Goal: Transaction & Acquisition: Purchase product/service

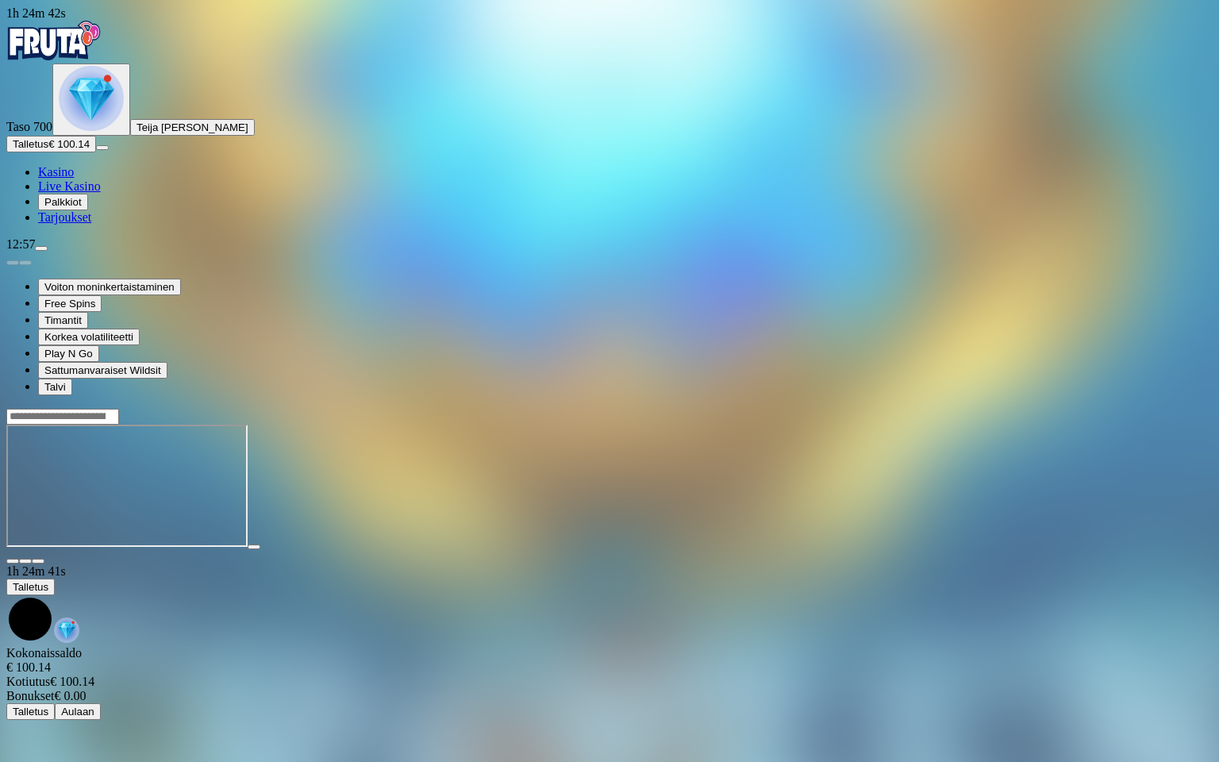
click at [13, 561] on span "close icon" at bounding box center [13, 561] width 0 height 0
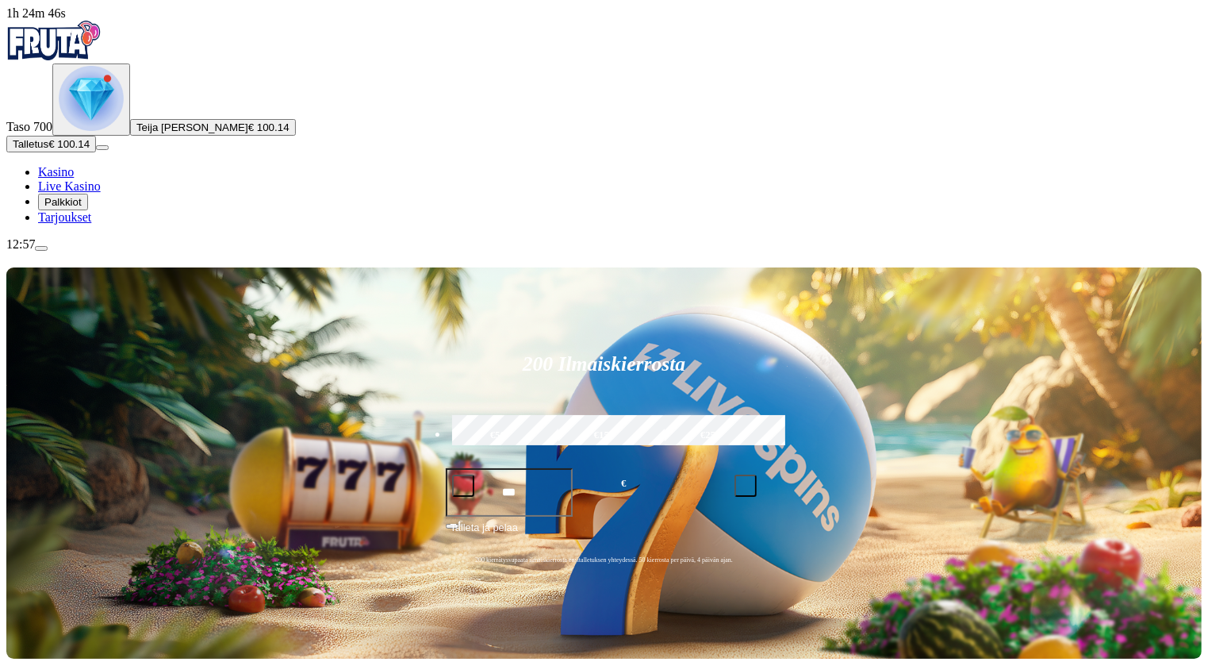
click at [86, 131] on img "Primary" at bounding box center [91, 98] width 65 height 65
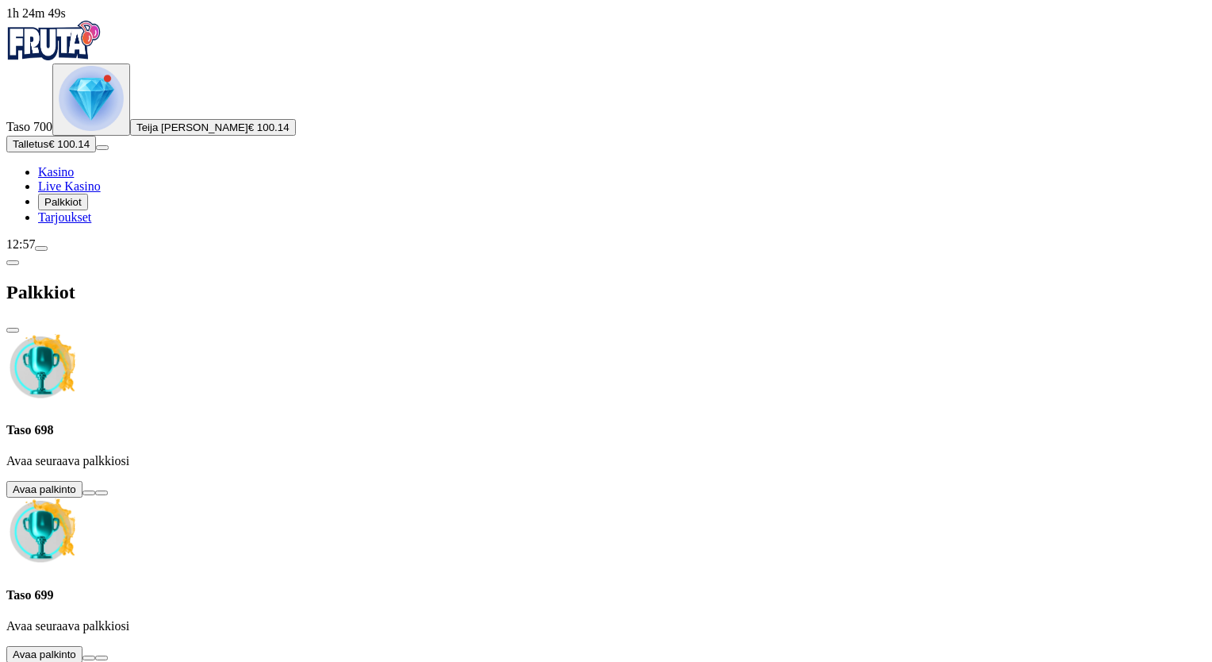
click at [13, 263] on span "chevron-left icon" at bounding box center [13, 263] width 0 height 0
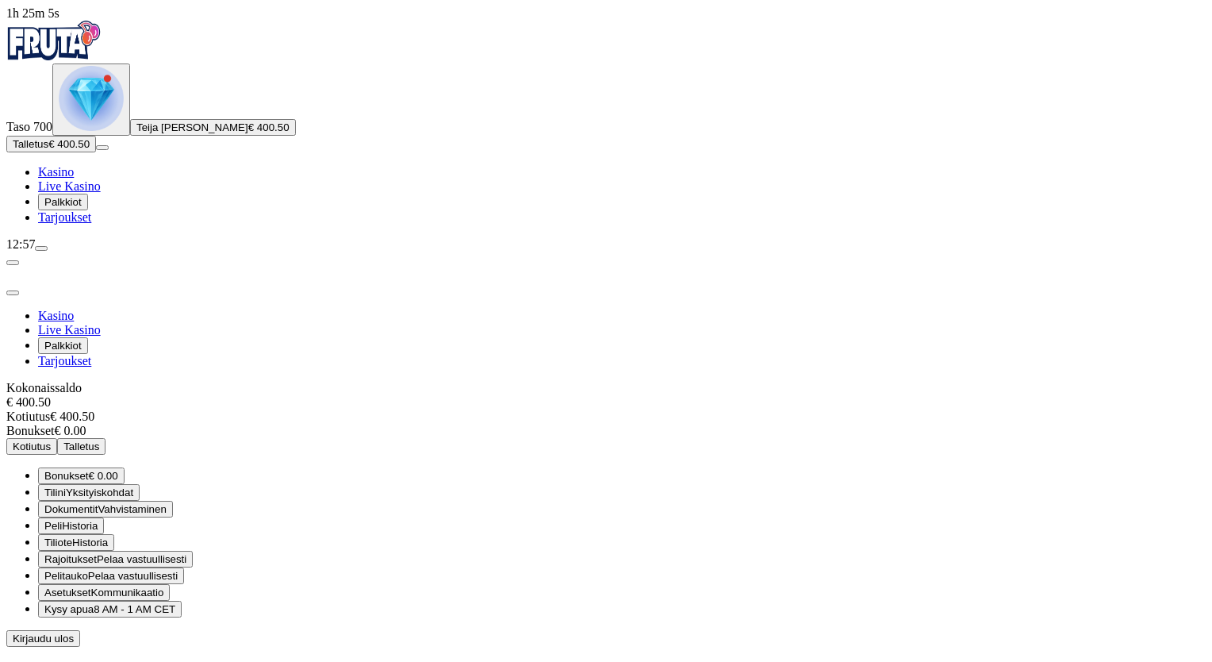
click at [51, 440] on span "Kotiutus" at bounding box center [32, 446] width 38 height 12
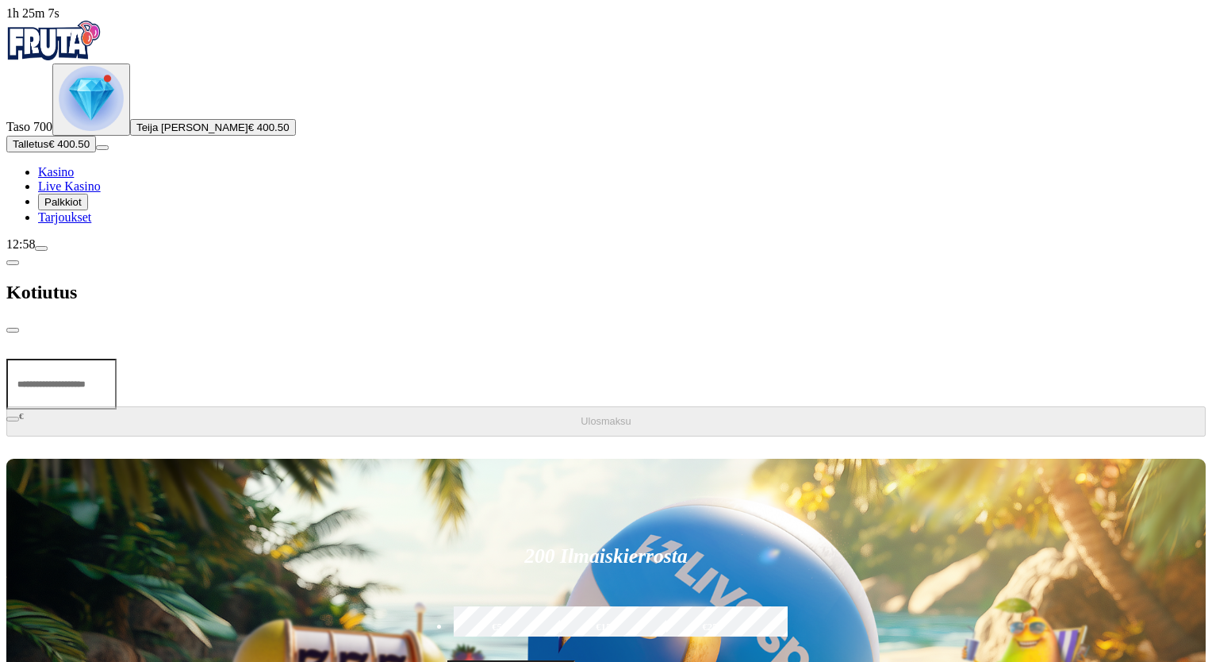
click at [117, 359] on input "number" at bounding box center [61, 384] width 110 height 51
type input "***"
click at [581, 415] on span "Ulosmaksu" at bounding box center [606, 421] width 50 height 12
click at [13, 263] on span "chevron-left icon" at bounding box center [13, 263] width 0 height 0
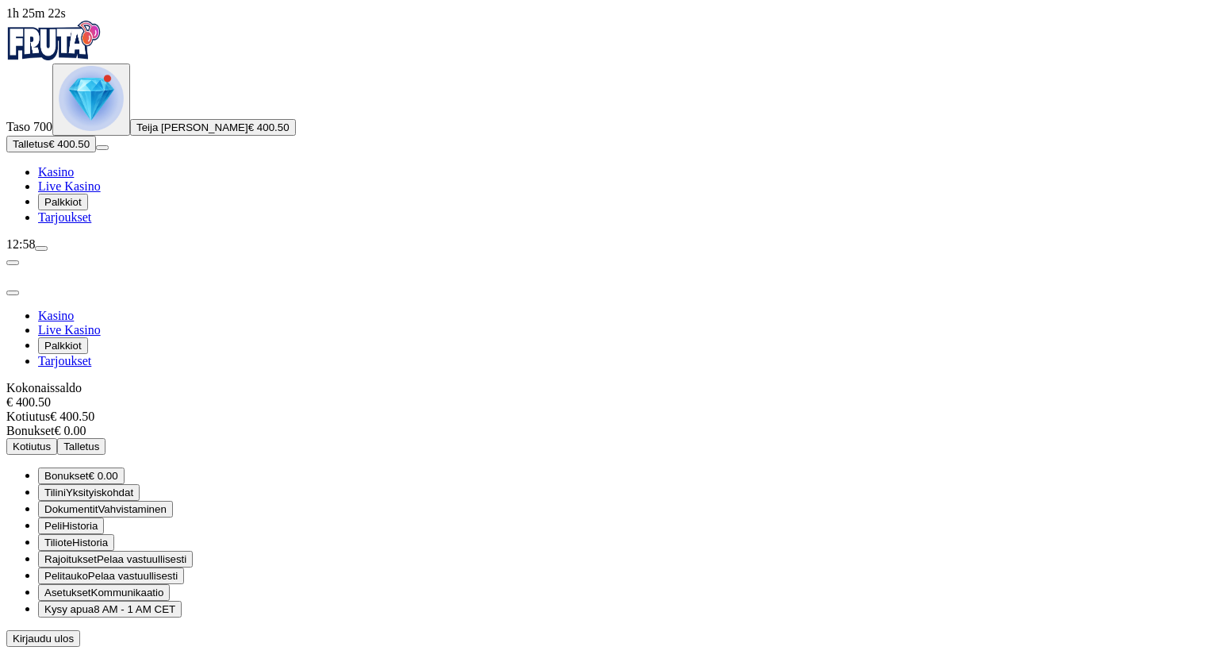
click at [80, 131] on img "Primary" at bounding box center [91, 98] width 65 height 65
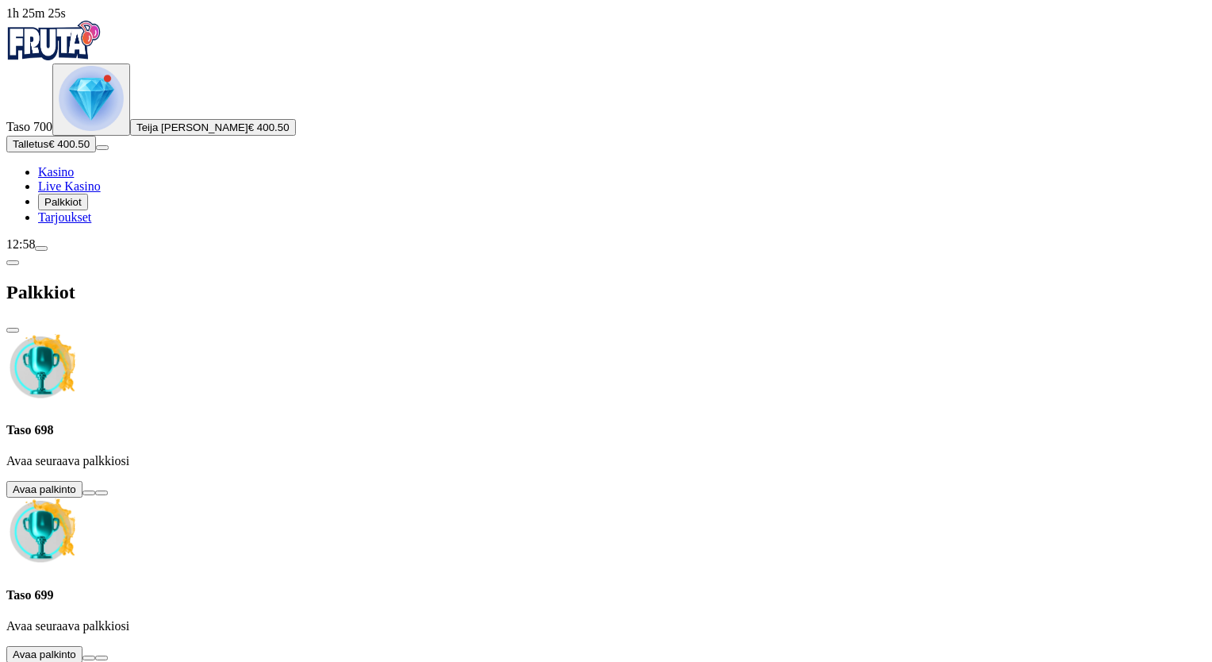
click at [95, 490] on button at bounding box center [89, 492] width 13 height 5
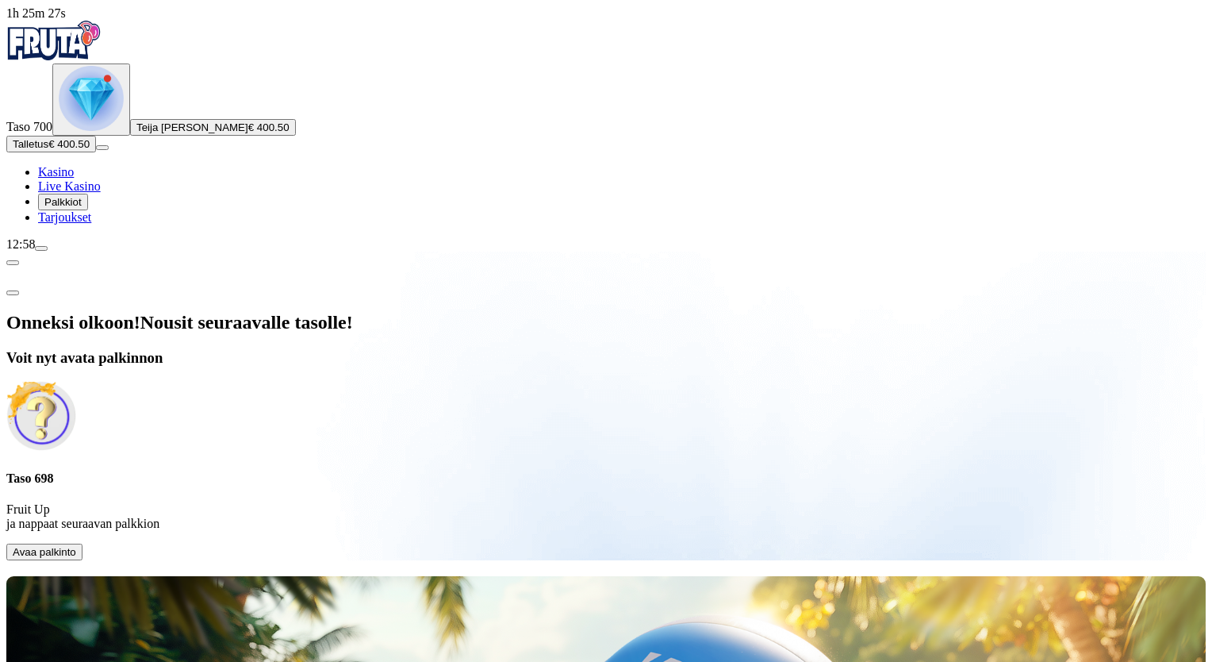
click at [76, 546] on span "Avaa palkinto" at bounding box center [44, 552] width 63 height 12
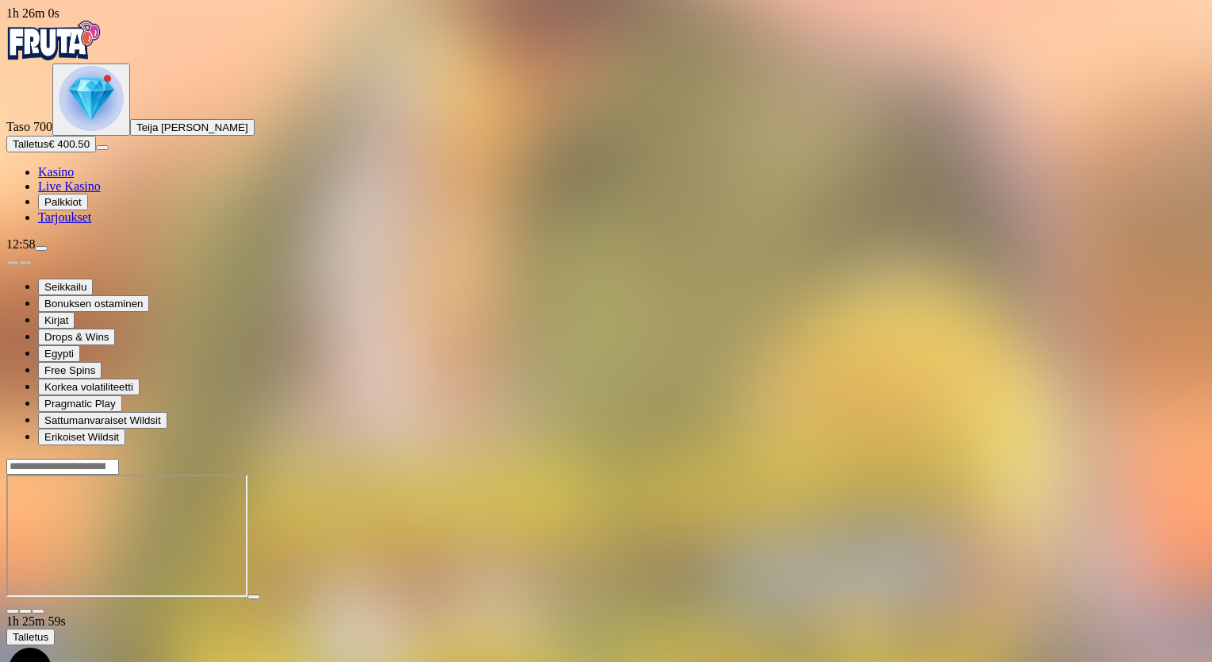
click at [94, 131] on img "Primary" at bounding box center [91, 98] width 65 height 65
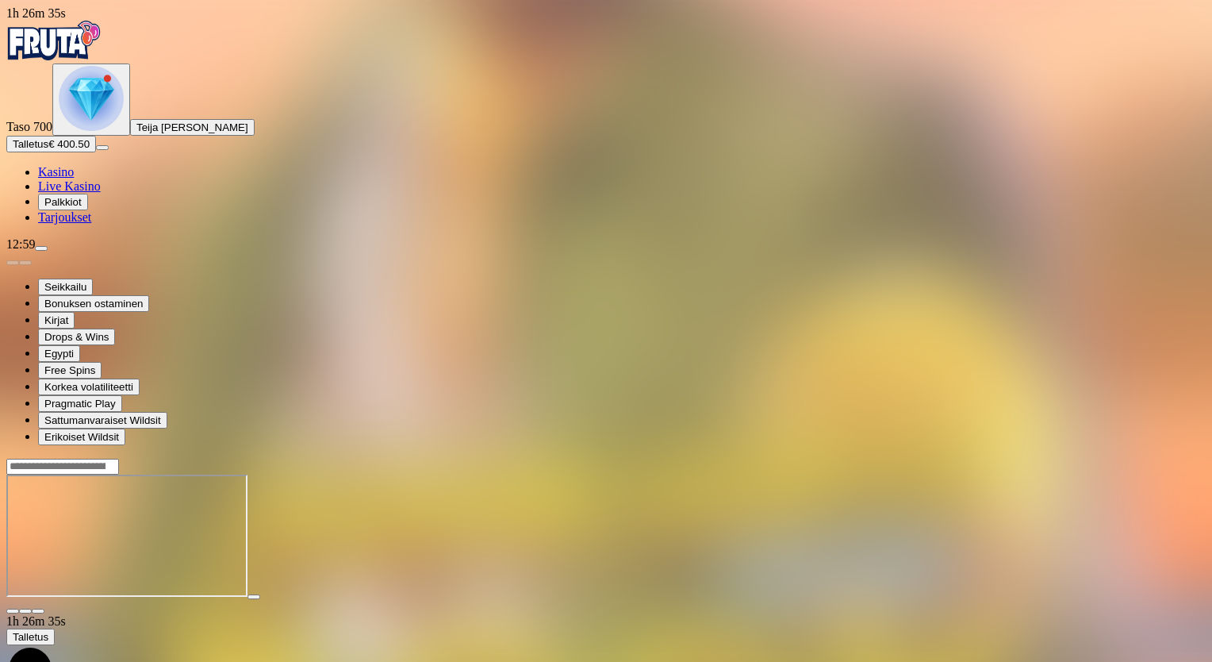
click at [92, 131] on img "Primary" at bounding box center [91, 98] width 65 height 65
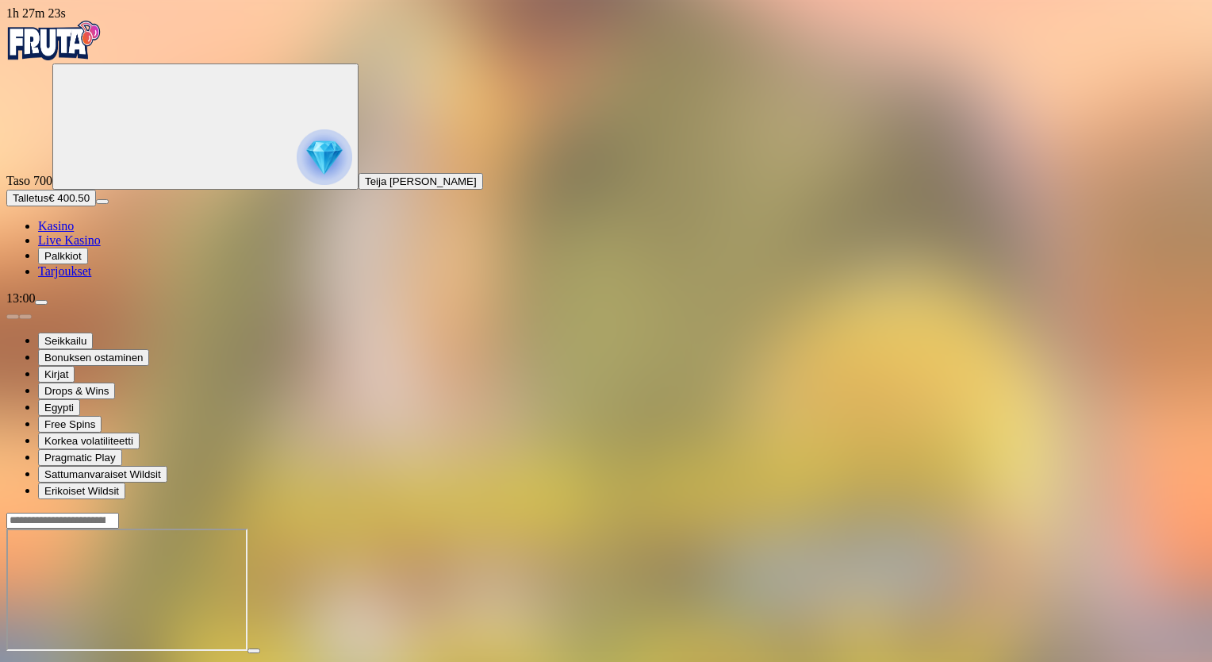
click at [13, 665] on span "close icon" at bounding box center [13, 665] width 0 height 0
